Goal: Task Accomplishment & Management: Manage account settings

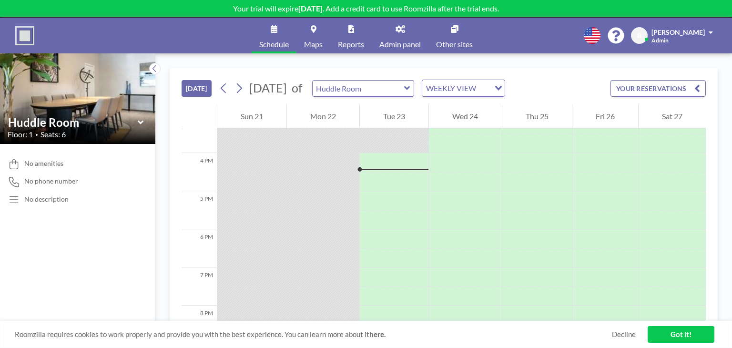
scroll to position [591, 0]
click at [317, 41] on span "Maps" at bounding box center [313, 45] width 19 height 8
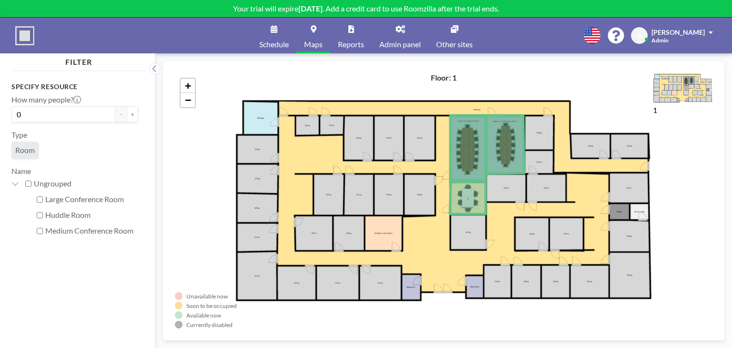
click at [390, 41] on span "Admin panel" at bounding box center [399, 45] width 41 height 8
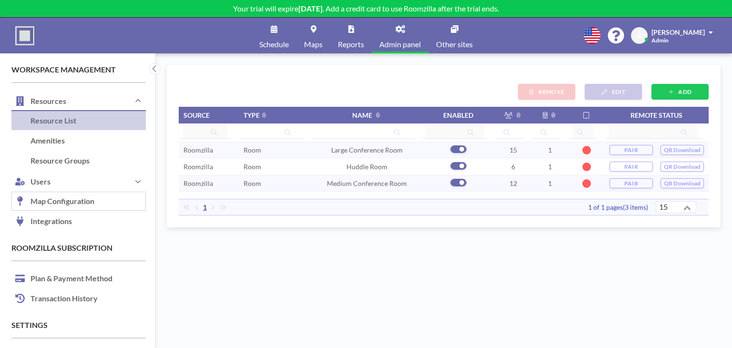
click at [63, 195] on link "Map Configuration" at bounding box center [78, 202] width 134 height 20
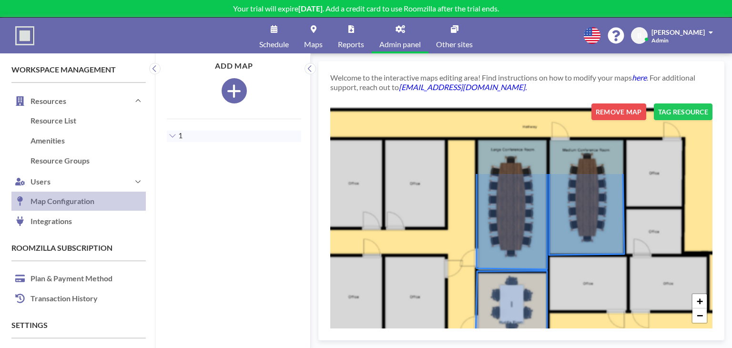
drag, startPoint x: 586, startPoint y: 190, endPoint x: 570, endPoint y: 296, distance: 107.9
click at [570, 296] on div "+ −" at bounding box center [521, 215] width 382 height 225
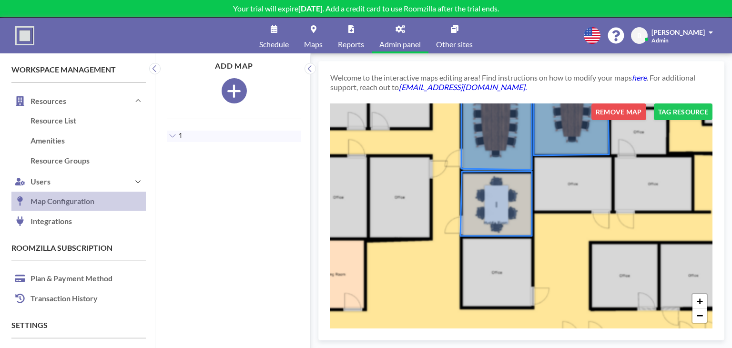
drag, startPoint x: 586, startPoint y: 301, endPoint x: 549, endPoint y: 188, distance: 118.5
click at [554, 185] on div "+ −" at bounding box center [521, 215] width 382 height 225
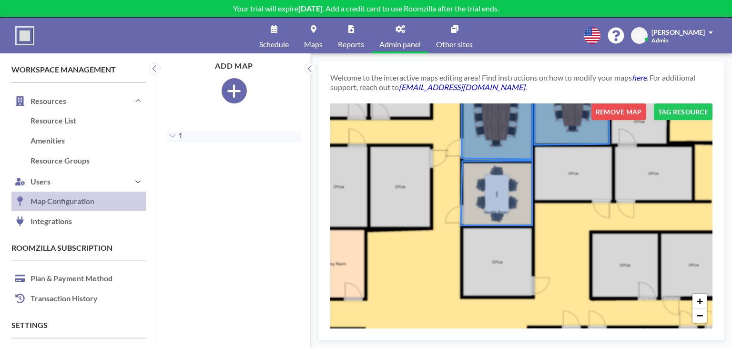
click at [500, 199] on icon at bounding box center [496, 193] width 71 height 65
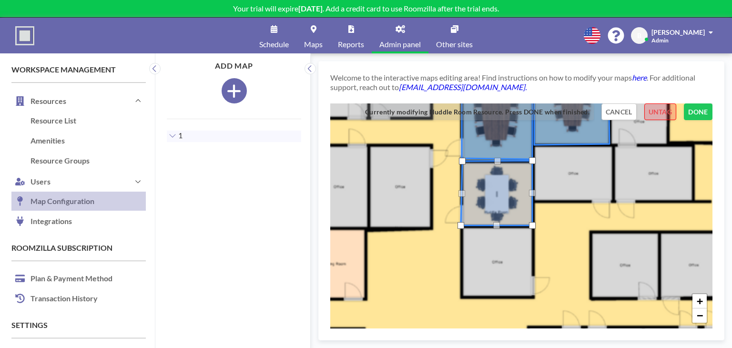
click at [654, 108] on button "UNTAG" at bounding box center [660, 111] width 32 height 17
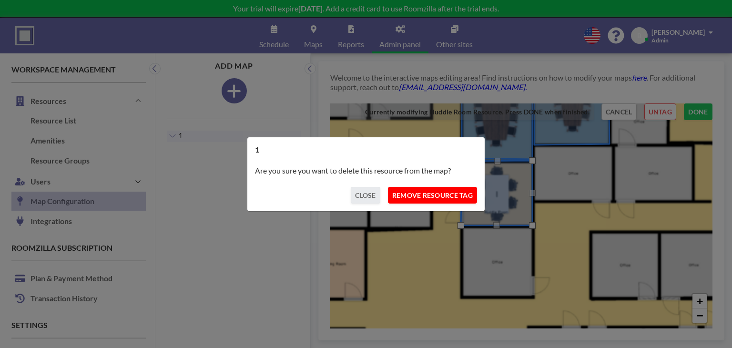
click at [461, 195] on button "REMOVE RESOURCE TAG" at bounding box center [432, 195] width 89 height 17
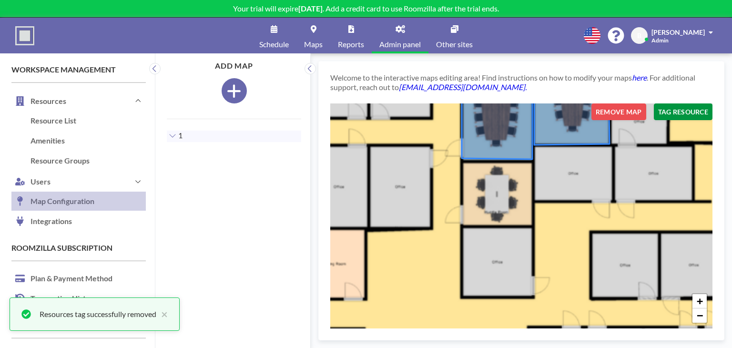
click at [678, 118] on button "TAG RESOURCE" at bounding box center [683, 111] width 59 height 17
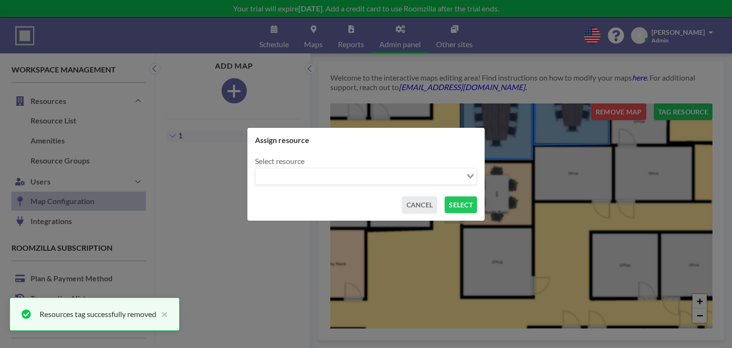
click at [448, 174] on input "Search for option" at bounding box center [360, 176] width 208 height 12
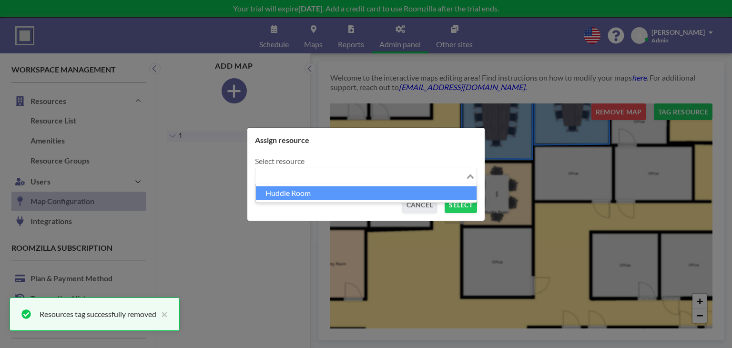
click at [395, 195] on li "Huddle Room" at bounding box center [366, 193] width 221 height 14
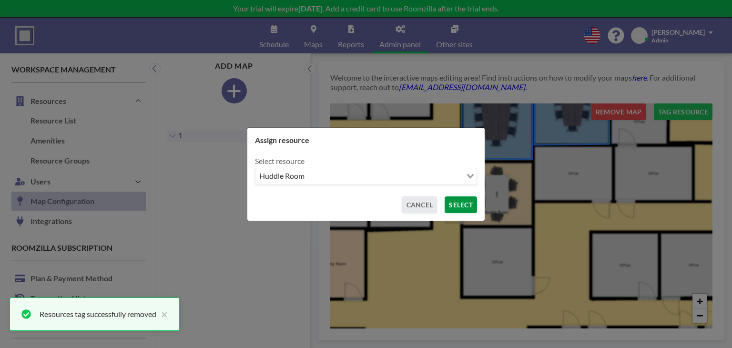
click at [456, 204] on button "SELECT" at bounding box center [461, 204] width 32 height 17
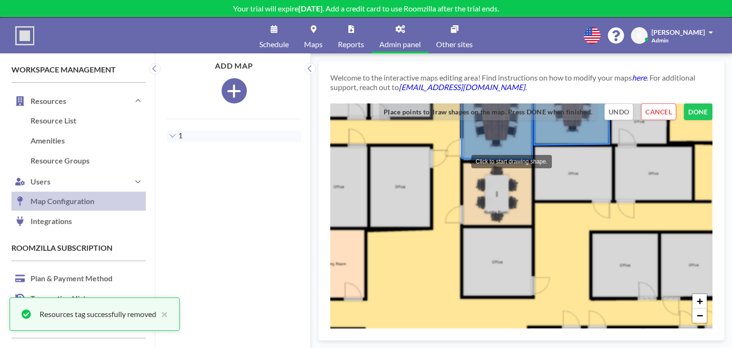
click at [462, 161] on div at bounding box center [461, 160] width 19 height 19
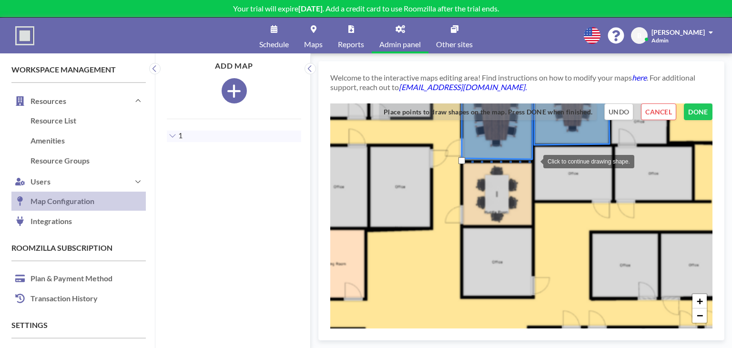
click at [534, 161] on div at bounding box center [533, 160] width 19 height 19
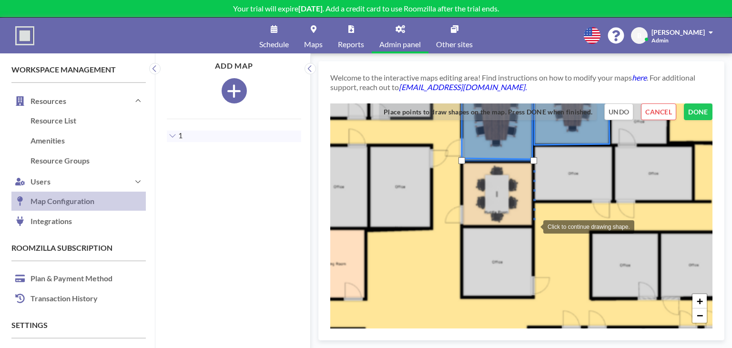
click at [534, 226] on div at bounding box center [533, 225] width 19 height 19
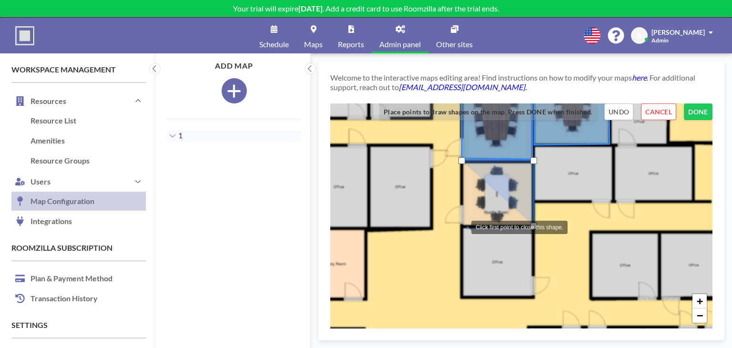
click at [462, 226] on div at bounding box center [461, 226] width 19 height 19
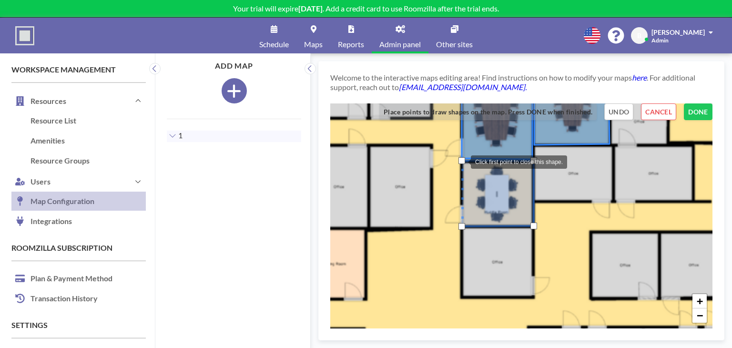
click at [461, 161] on div at bounding box center [461, 160] width 7 height 7
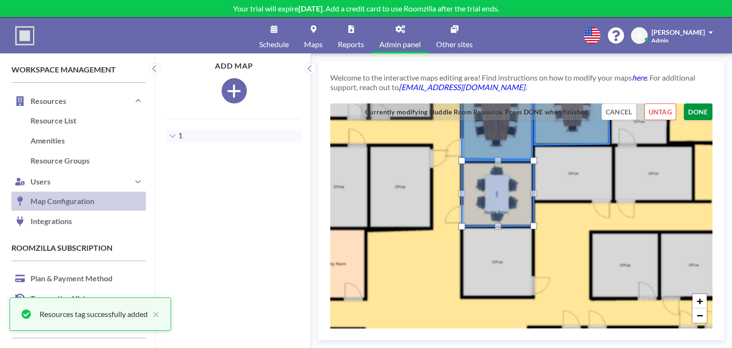
click at [690, 115] on button "DONE" at bounding box center [698, 111] width 29 height 17
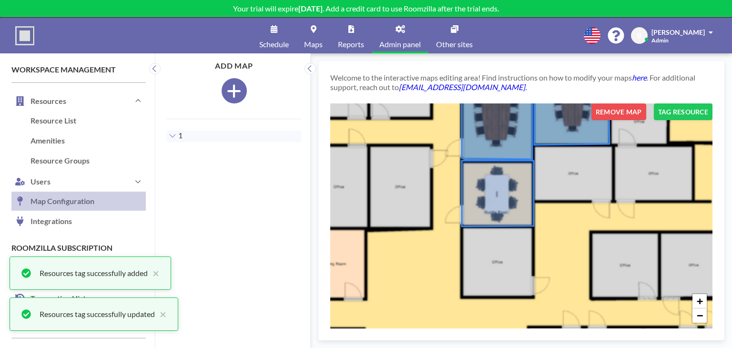
click at [307, 44] on span "Maps" at bounding box center [313, 45] width 19 height 8
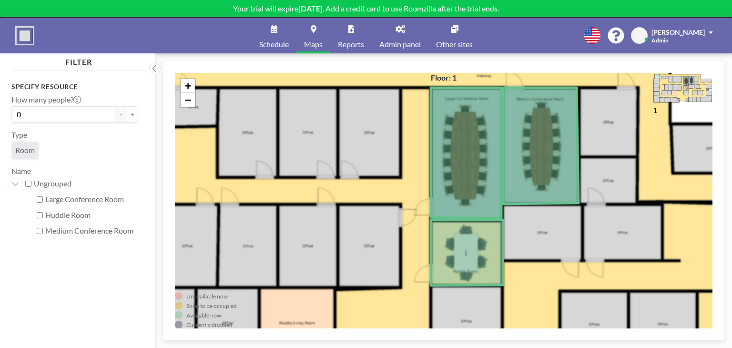
drag, startPoint x: 440, startPoint y: 185, endPoint x: 411, endPoint y: 189, distance: 29.9
click at [411, 189] on div "+ −" at bounding box center [444, 200] width 538 height 255
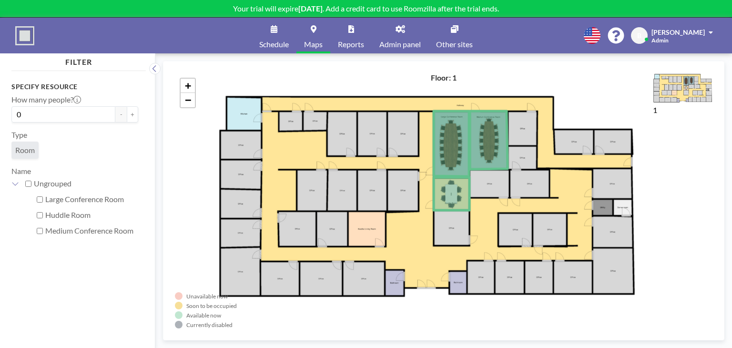
drag, startPoint x: 399, startPoint y: 235, endPoint x: 419, endPoint y: 185, distance: 53.5
click at [419, 185] on div "+ −" at bounding box center [444, 200] width 538 height 255
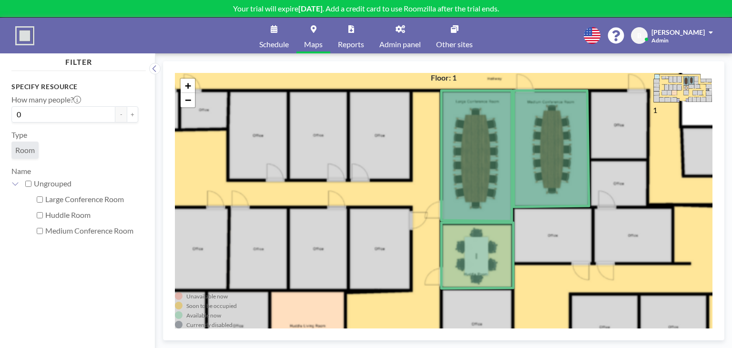
drag, startPoint x: 443, startPoint y: 126, endPoint x: 428, endPoint y: 115, distance: 18.3
click at [428, 115] on div "+ −" at bounding box center [444, 200] width 538 height 255
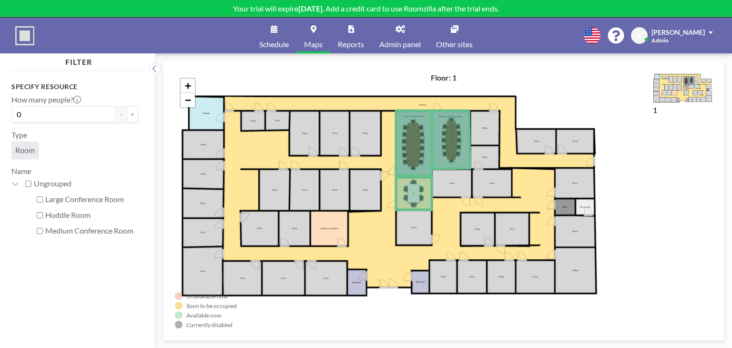
click at [407, 42] on span "Admin panel" at bounding box center [399, 45] width 41 height 8
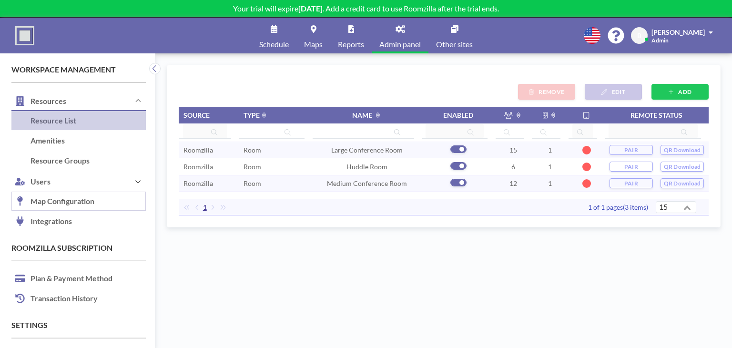
click at [54, 201] on link "Map Configuration" at bounding box center [78, 202] width 134 height 20
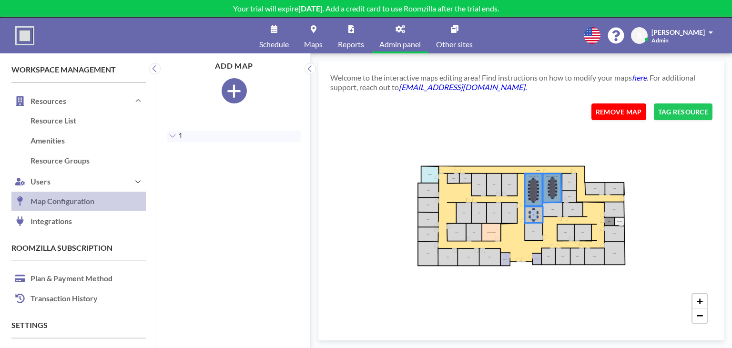
click at [602, 115] on button "REMOVE MAP" at bounding box center [618, 111] width 55 height 17
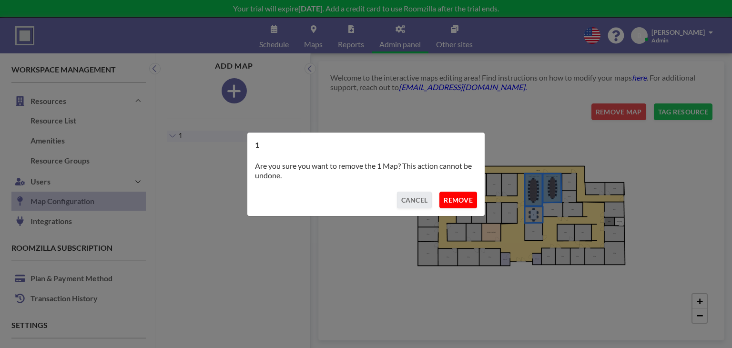
click at [450, 197] on button "REMOVE" at bounding box center [458, 200] width 38 height 17
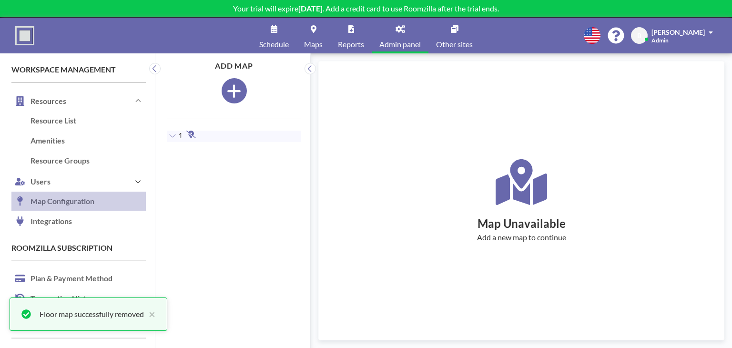
click at [227, 88] on icon "button" at bounding box center [234, 91] width 15 height 17
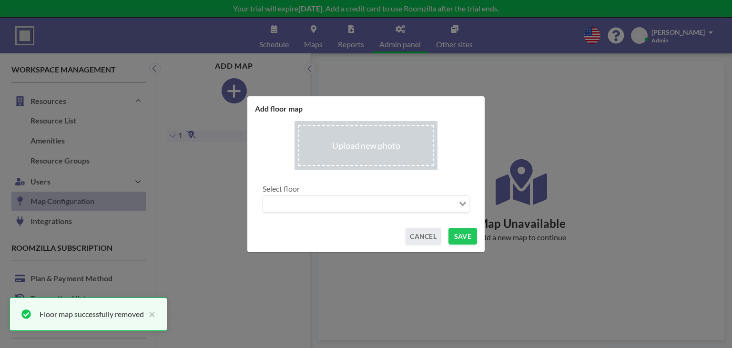
click at [338, 154] on input "file" at bounding box center [366, 145] width 143 height 49
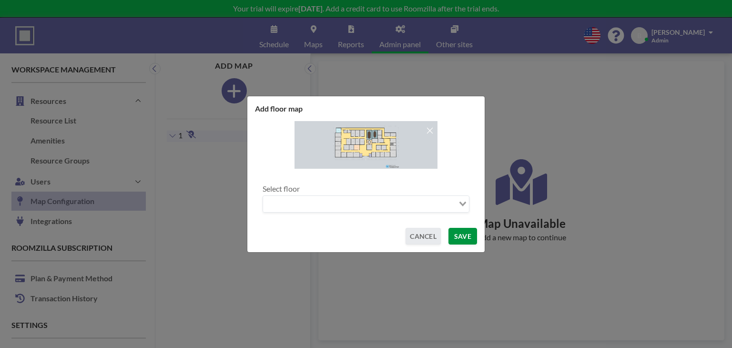
click at [460, 237] on button "SAVE" at bounding box center [462, 236] width 29 height 17
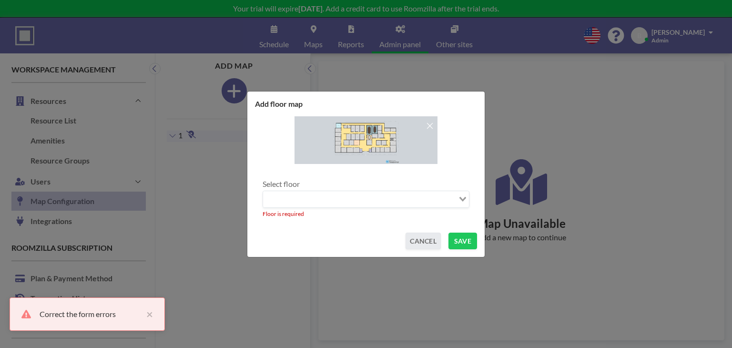
click at [400, 204] on input "Search for option" at bounding box center [360, 199] width 193 height 12
click at [383, 216] on li "1" at bounding box center [366, 216] width 205 height 14
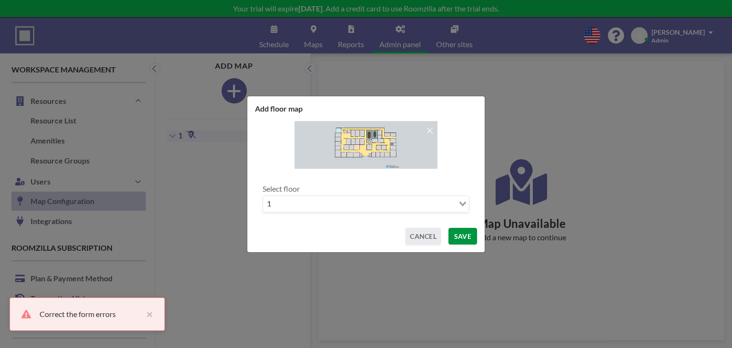
click at [469, 236] on button "SAVE" at bounding box center [462, 236] width 29 height 17
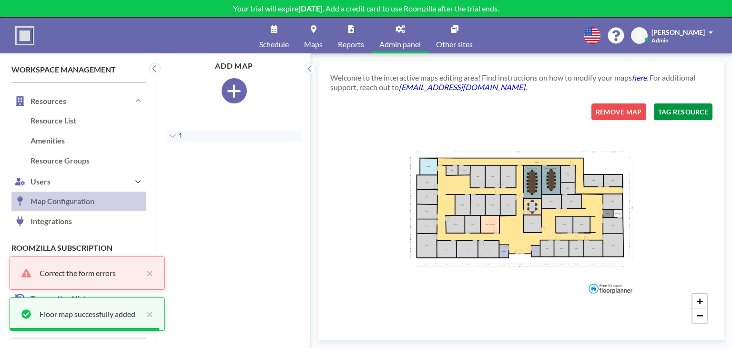
click at [673, 118] on button "TAG RESOURCE" at bounding box center [683, 111] width 59 height 17
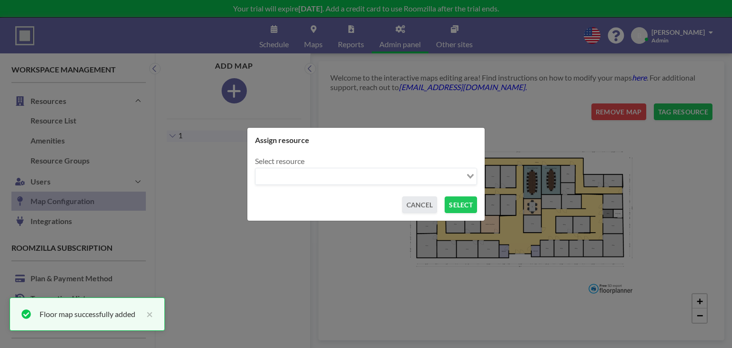
click at [409, 175] on input "Search for option" at bounding box center [360, 176] width 208 height 12
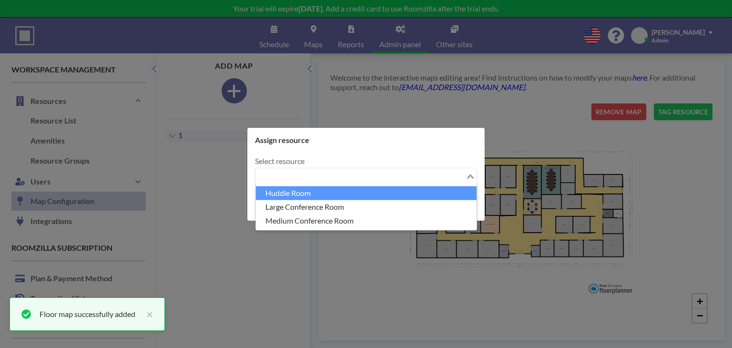
click at [376, 190] on li "Huddle Room" at bounding box center [366, 193] width 221 height 14
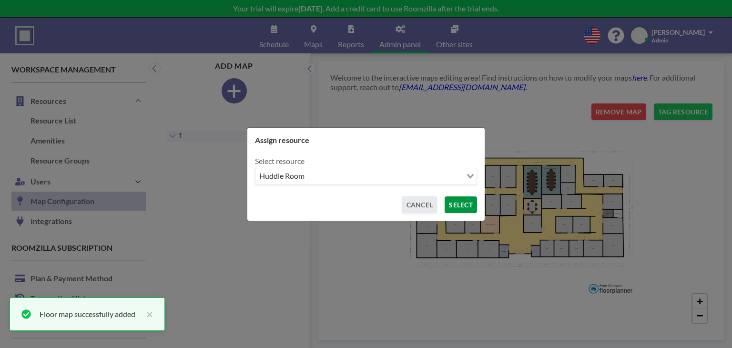
click at [464, 204] on button "SELECT" at bounding box center [461, 204] width 32 height 17
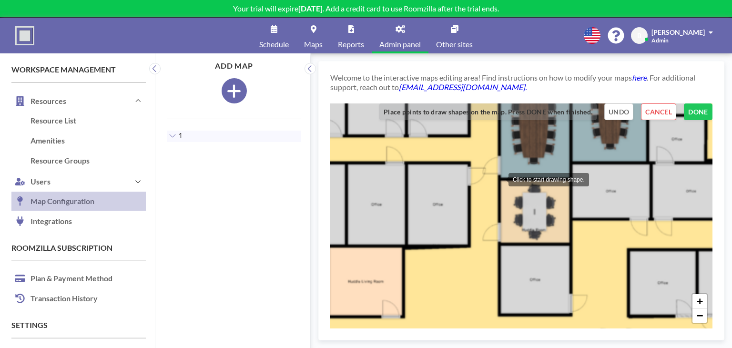
drag, startPoint x: 499, startPoint y: 179, endPoint x: 507, endPoint y: 179, distance: 8.1
click at [499, 179] on div at bounding box center [498, 178] width 19 height 19
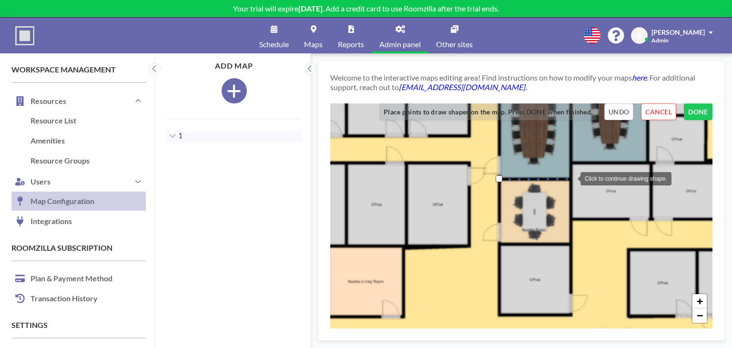
click at [571, 178] on div at bounding box center [570, 177] width 19 height 19
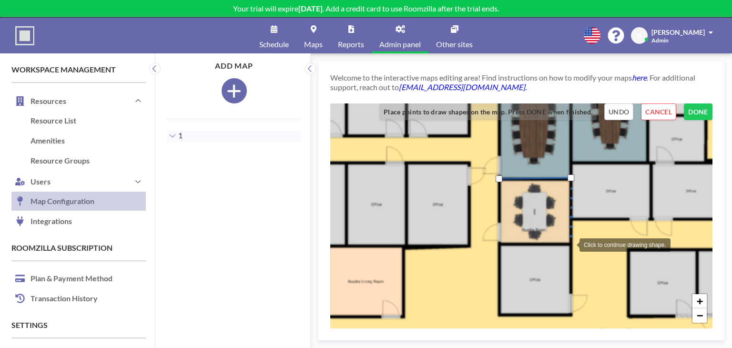
click at [570, 244] on div at bounding box center [569, 243] width 19 height 19
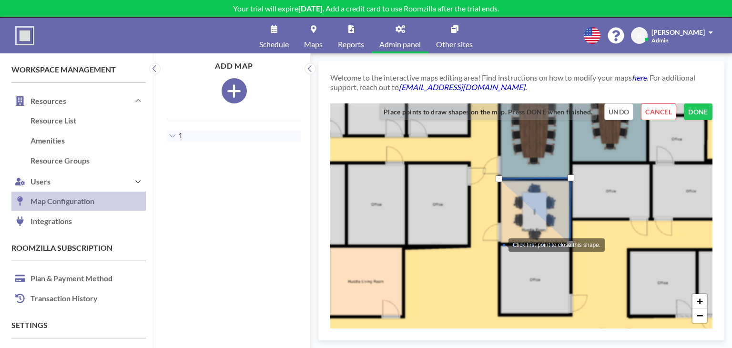
click at [499, 244] on div at bounding box center [498, 243] width 19 height 19
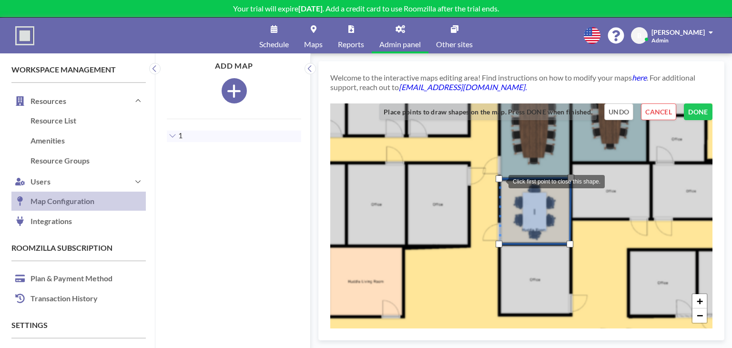
click at [499, 181] on div at bounding box center [499, 178] width 7 height 7
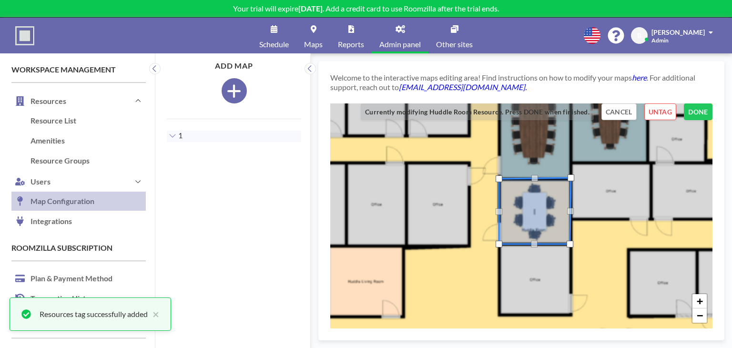
click at [696, 120] on div "+ −" at bounding box center [521, 215] width 382 height 225
click at [698, 113] on button "DONE" at bounding box center [698, 111] width 29 height 17
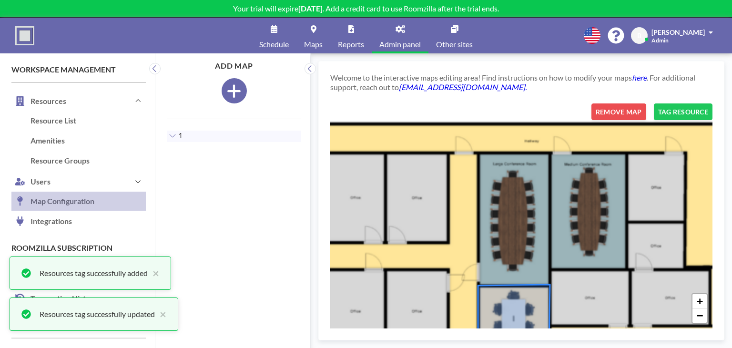
drag, startPoint x: 630, startPoint y: 189, endPoint x: 613, endPoint y: 285, distance: 97.2
click at [614, 288] on div "+ −" at bounding box center [521, 215] width 382 height 225
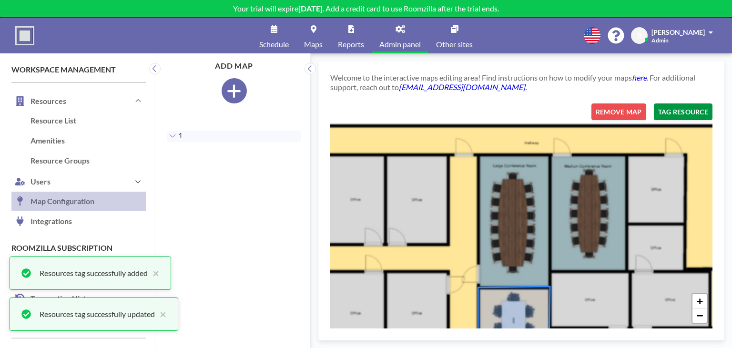
click at [700, 117] on button "TAG RESOURCE" at bounding box center [683, 111] width 59 height 17
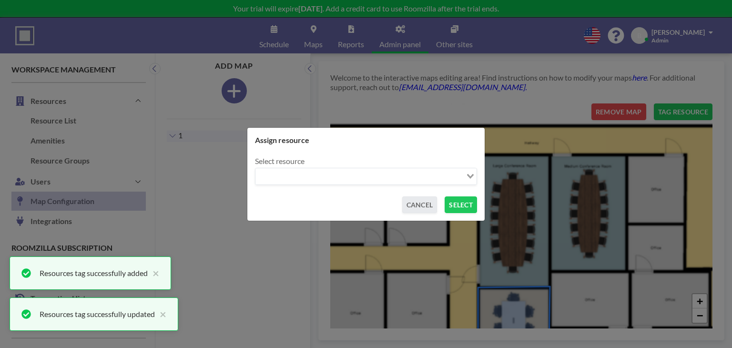
click at [360, 179] on input "Search for option" at bounding box center [360, 176] width 208 height 12
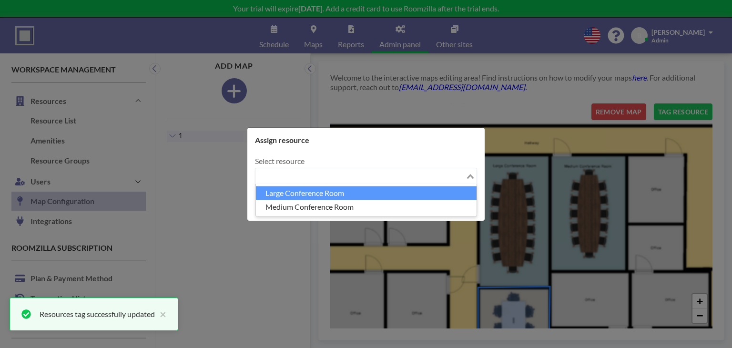
click at [338, 192] on li "Large Conference Room" at bounding box center [366, 193] width 221 height 14
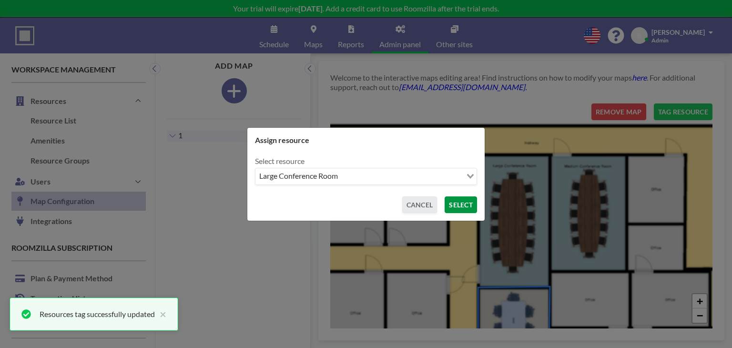
click at [472, 205] on button "SELECT" at bounding box center [461, 204] width 32 height 17
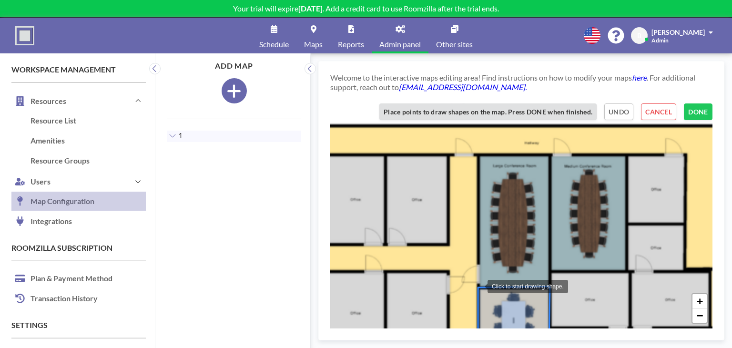
click at [478, 285] on div at bounding box center [477, 285] width 19 height 19
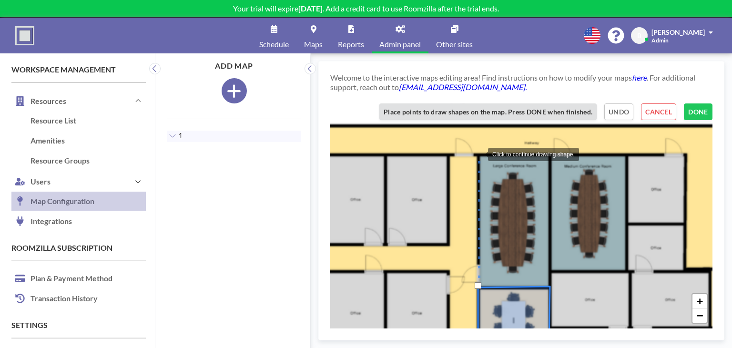
click at [478, 153] on div at bounding box center [478, 153] width 19 height 19
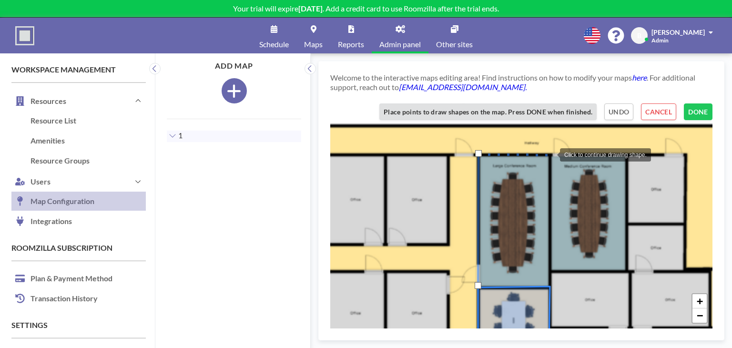
click at [550, 154] on div at bounding box center [550, 153] width 19 height 19
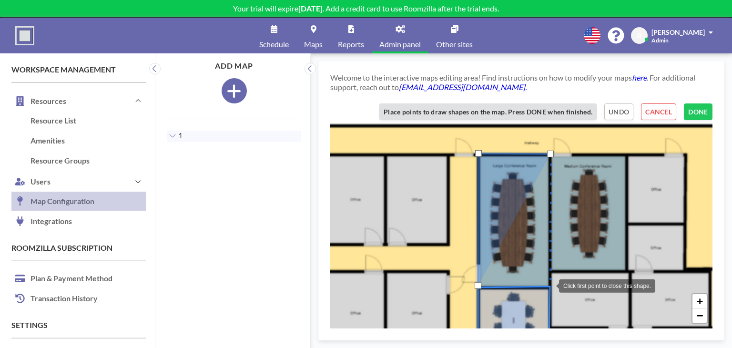
click at [549, 285] on div at bounding box center [549, 284] width 19 height 19
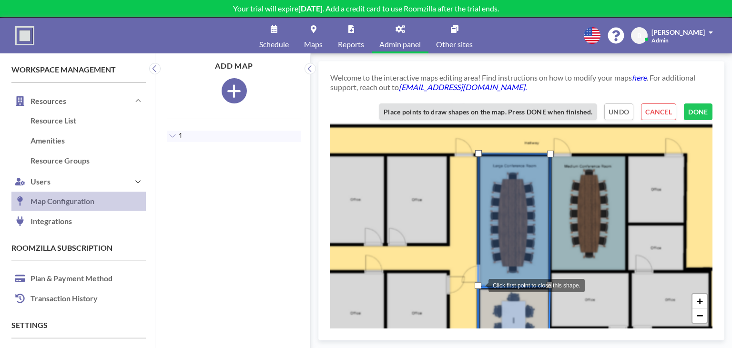
click at [479, 285] on div at bounding box center [478, 285] width 7 height 7
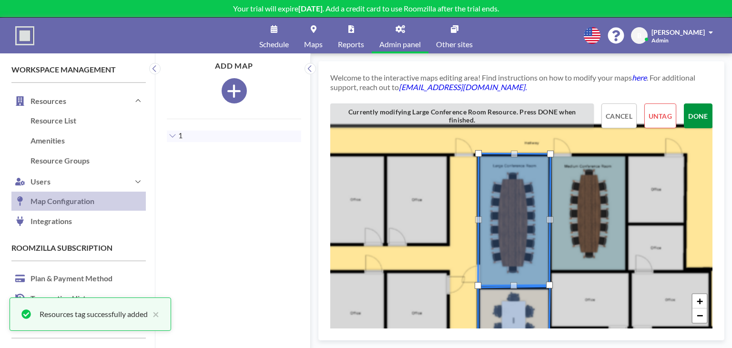
click at [694, 110] on button "DONE" at bounding box center [698, 115] width 29 height 25
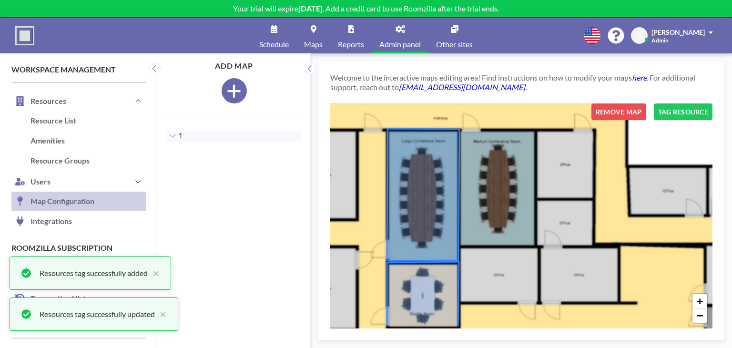
drag, startPoint x: 671, startPoint y: 222, endPoint x: 580, endPoint y: 197, distance: 94.3
click at [580, 197] on div "+ −" at bounding box center [521, 215] width 382 height 225
click at [679, 114] on button "TAG RESOURCE" at bounding box center [683, 111] width 59 height 17
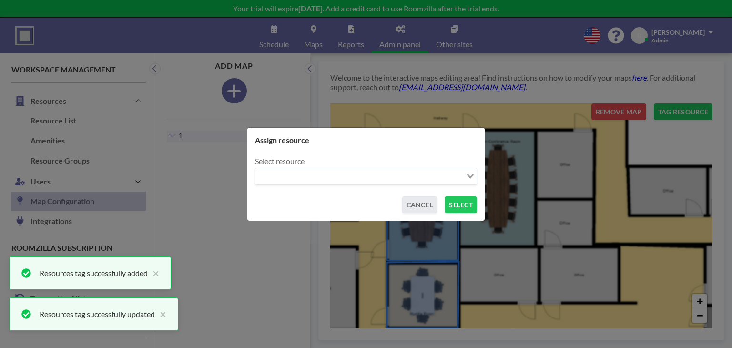
click at [435, 177] on input "Search for option" at bounding box center [360, 176] width 208 height 12
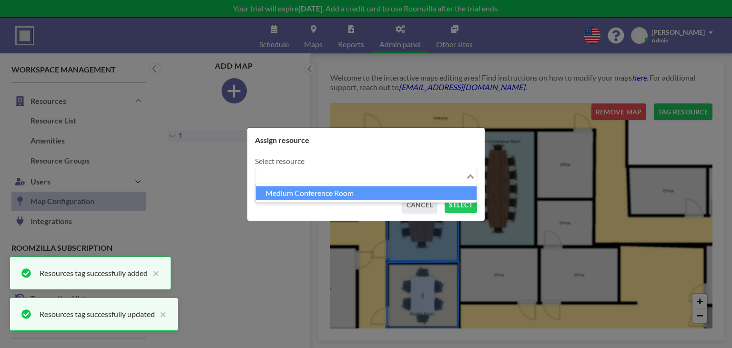
click at [385, 193] on li "Medium Conference Room" at bounding box center [366, 193] width 221 height 14
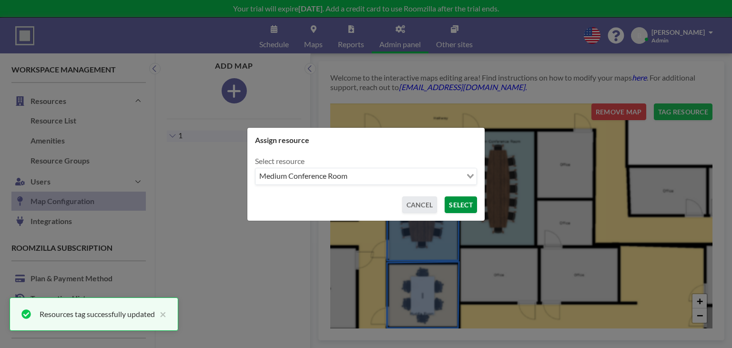
click at [466, 206] on button "SELECT" at bounding box center [461, 204] width 32 height 17
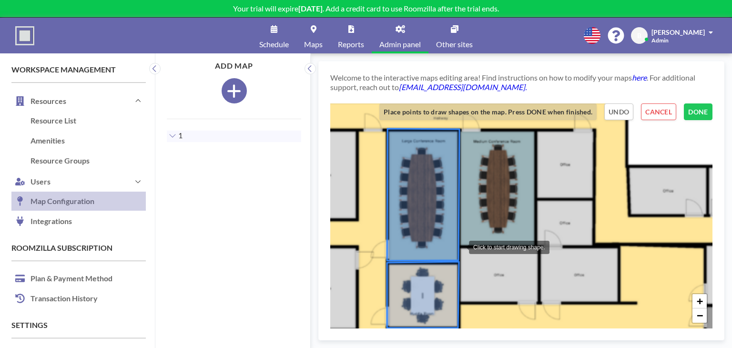
click at [459, 246] on div at bounding box center [459, 246] width 19 height 19
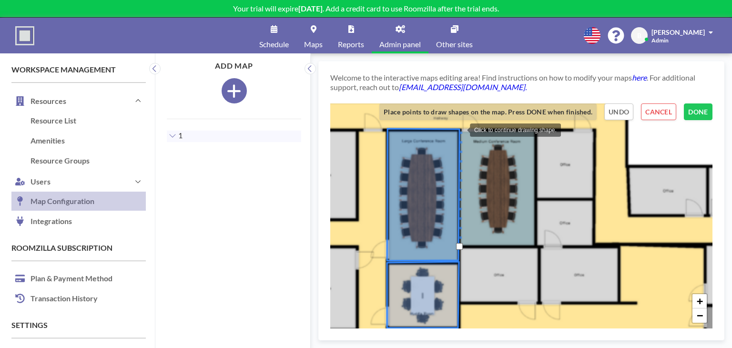
click at [460, 129] on div at bounding box center [460, 129] width 19 height 19
click at [536, 129] on div at bounding box center [535, 129] width 19 height 19
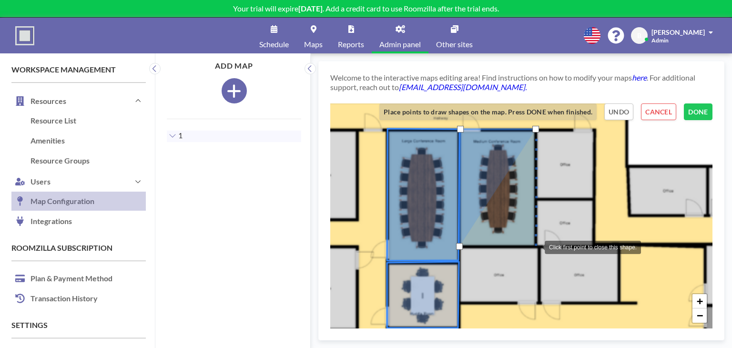
click at [535, 246] on div at bounding box center [535, 246] width 19 height 19
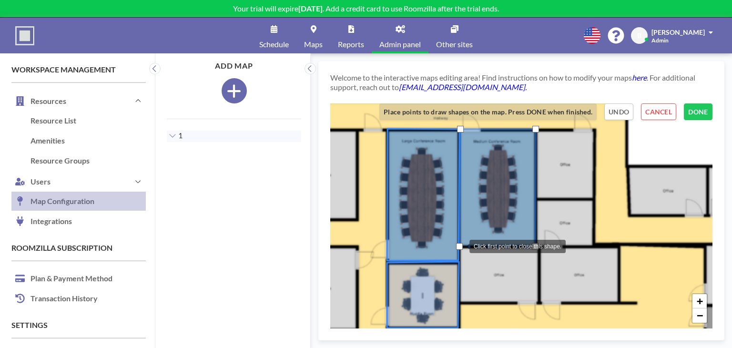
click at [459, 245] on div at bounding box center [459, 246] width 7 height 7
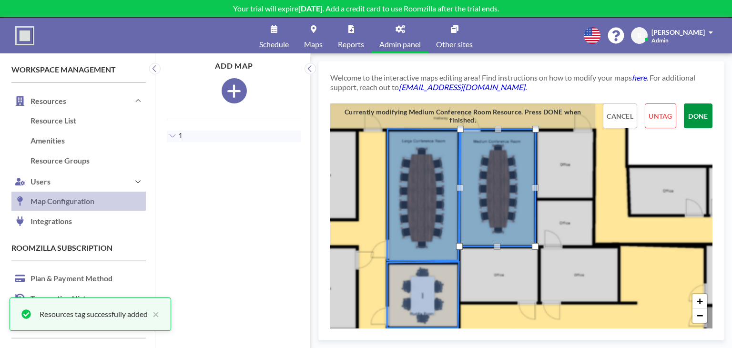
click at [689, 117] on button "DONE" at bounding box center [698, 115] width 29 height 25
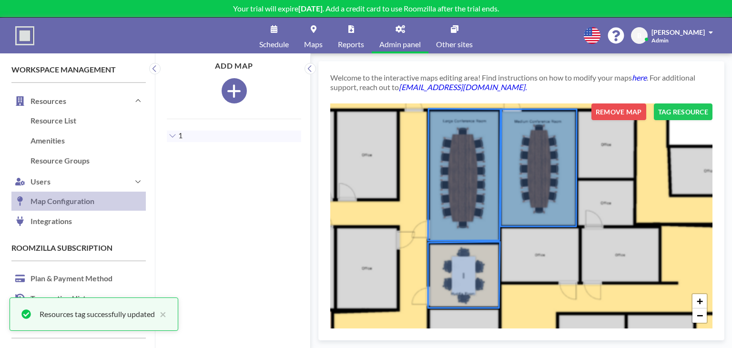
drag, startPoint x: 579, startPoint y: 240, endPoint x: 636, endPoint y: 220, distance: 60.1
click at [636, 220] on div "+ −" at bounding box center [521, 215] width 382 height 225
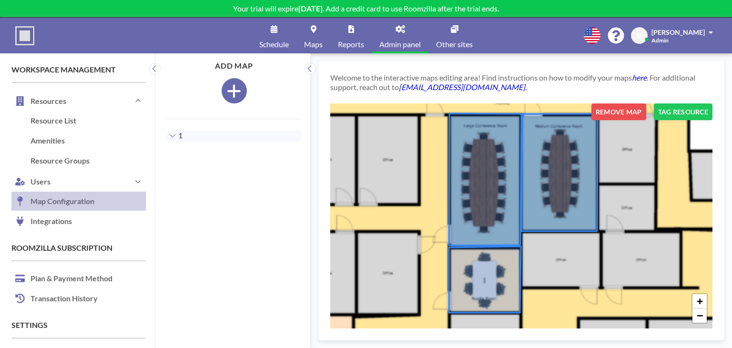
drag, startPoint x: 625, startPoint y: 227, endPoint x: 631, endPoint y: 232, distance: 7.1
click at [631, 232] on div "+ −" at bounding box center [521, 215] width 382 height 225
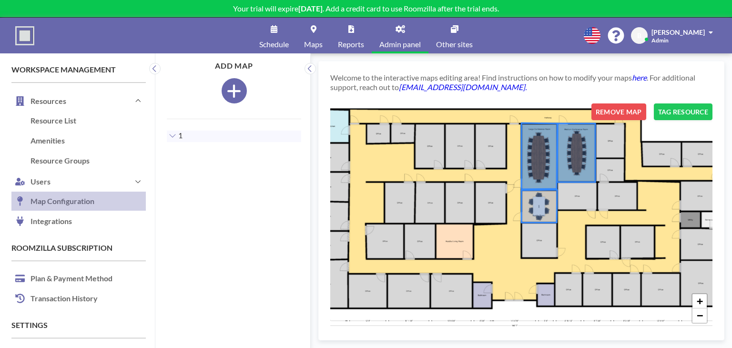
drag, startPoint x: 624, startPoint y: 255, endPoint x: 608, endPoint y: 205, distance: 52.6
click at [608, 205] on div "+ −" at bounding box center [521, 215] width 382 height 225
click at [322, 41] on span "Maps" at bounding box center [313, 45] width 19 height 8
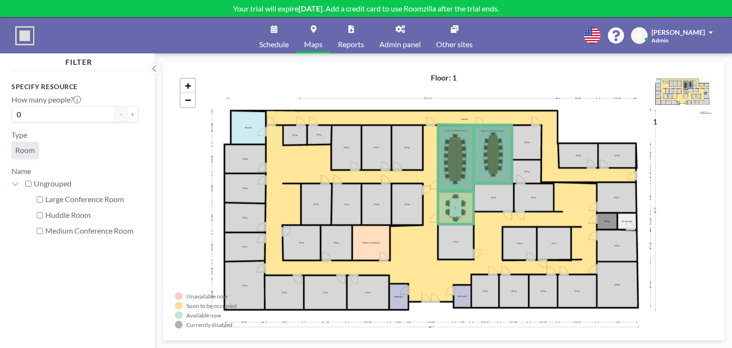
drag, startPoint x: 379, startPoint y: 182, endPoint x: 393, endPoint y: 155, distance: 30.1
click at [393, 155] on div "+ −" at bounding box center [444, 200] width 538 height 255
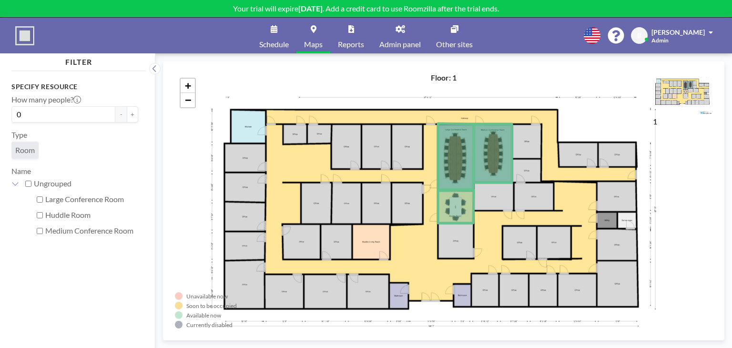
click at [343, 37] on link "Reports" at bounding box center [350, 36] width 41 height 36
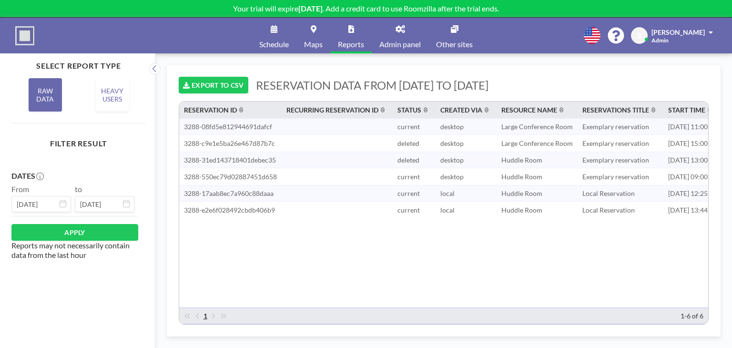
click at [289, 37] on link "Schedule" at bounding box center [274, 36] width 45 height 36
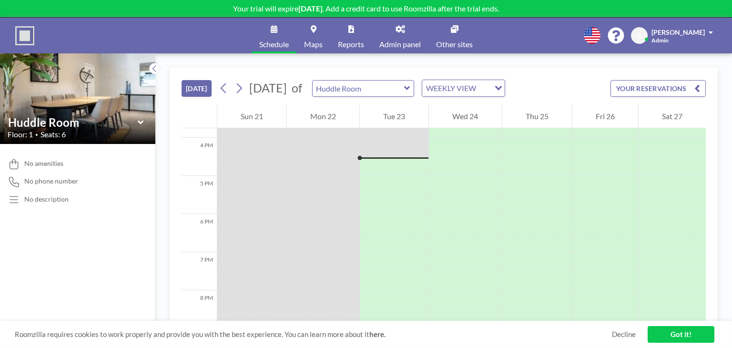
scroll to position [610, 0]
click at [383, 35] on link "Admin panel" at bounding box center [400, 36] width 57 height 36
